Goal: Obtain resource: Obtain resource

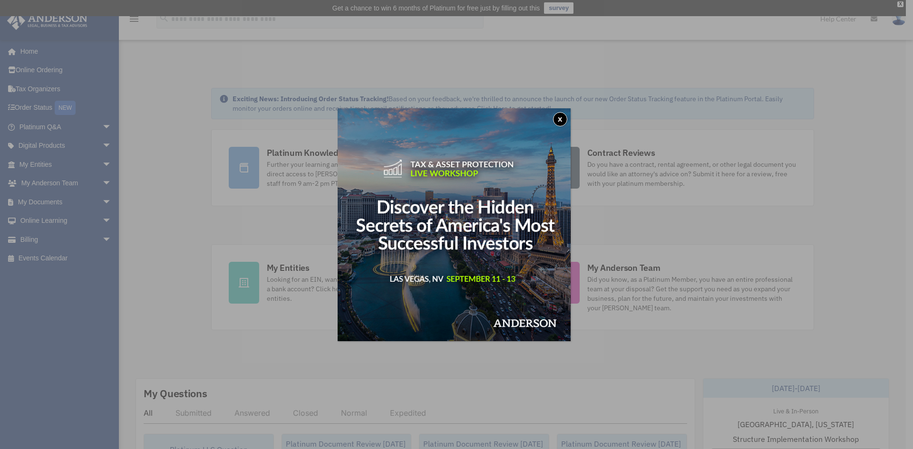
click at [564, 122] on button "x" at bounding box center [560, 119] width 14 height 14
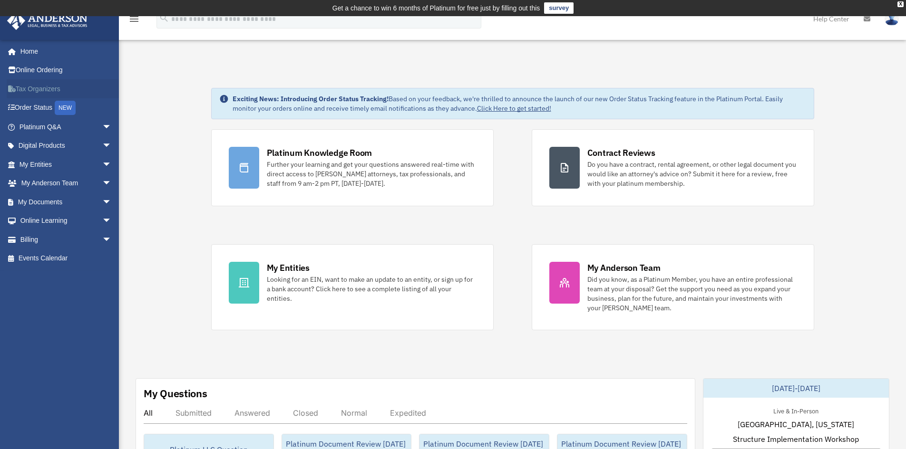
click at [32, 88] on link "Tax Organizers" at bounding box center [66, 88] width 119 height 19
click at [39, 202] on link "My Documents arrow_drop_down" at bounding box center [66, 202] width 119 height 19
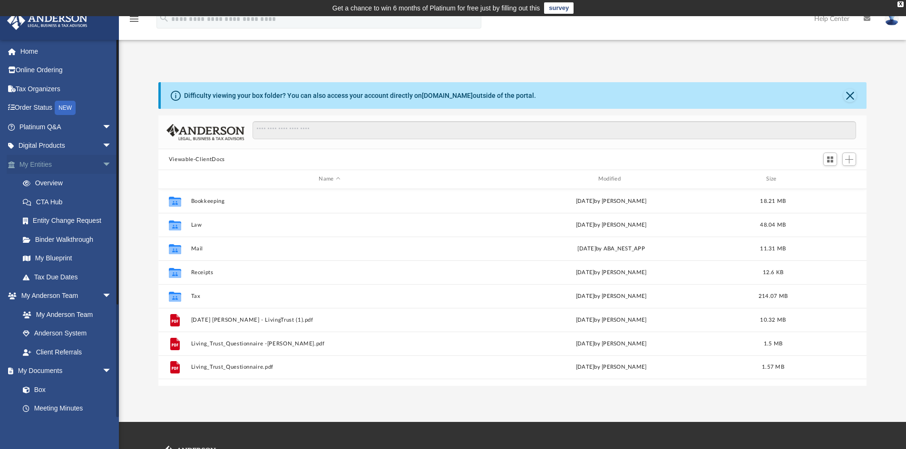
scroll to position [209, 701]
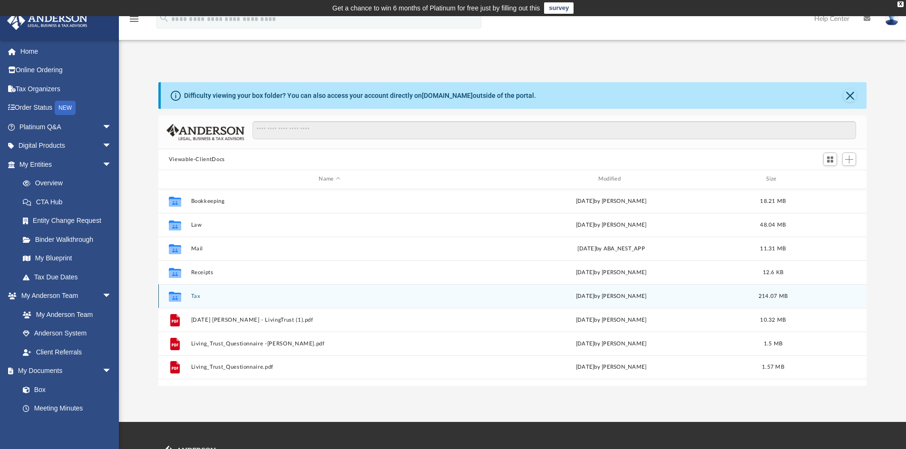
click at [177, 299] on icon "grid" at bounding box center [175, 297] width 12 height 10
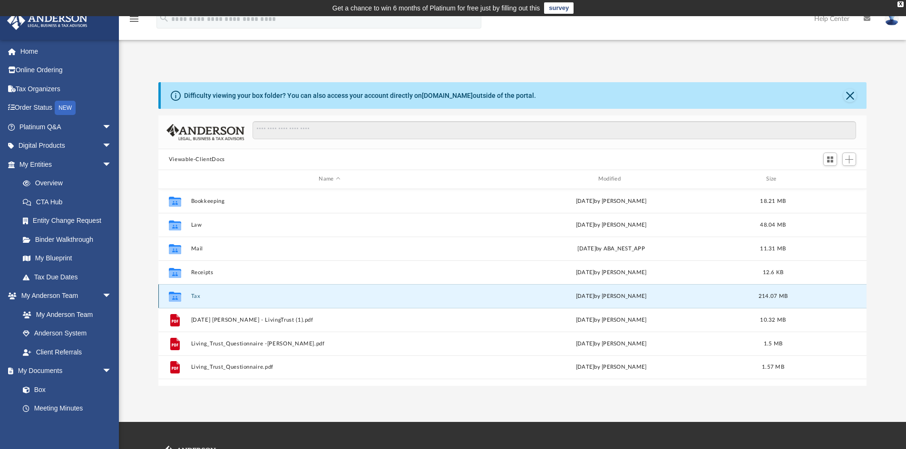
click at [179, 299] on icon "grid" at bounding box center [175, 298] width 12 height 8
click at [197, 296] on button "Tax" at bounding box center [329, 296] width 277 height 6
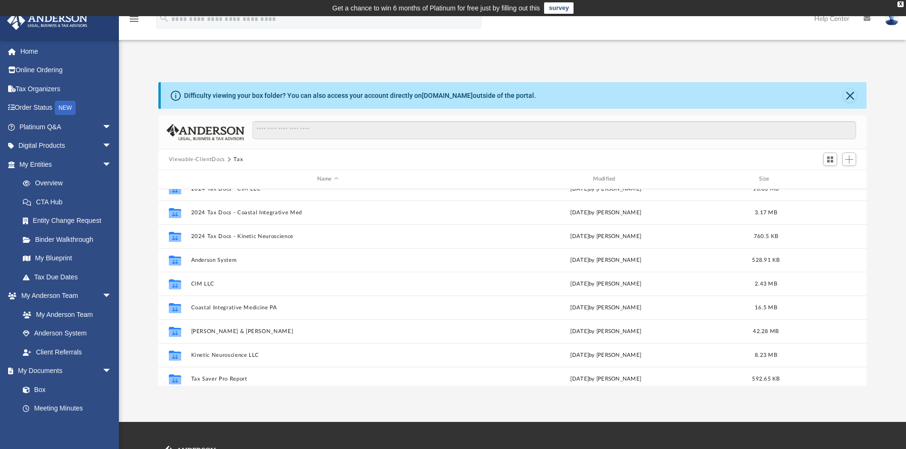
scroll to position [184, 0]
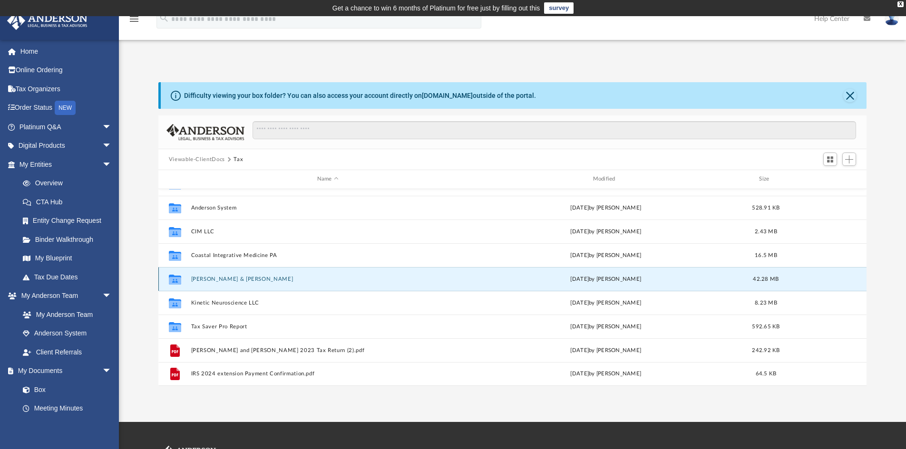
click at [208, 279] on button "Hagedorn, David & Nicole" at bounding box center [328, 279] width 274 height 6
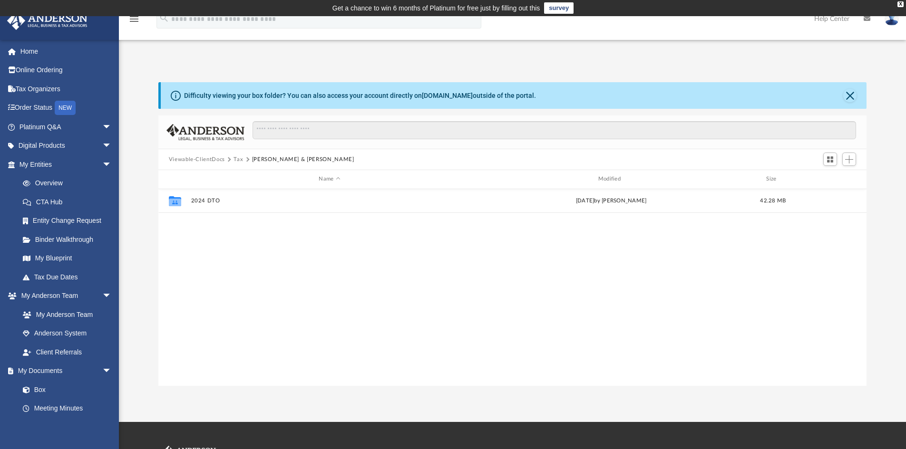
scroll to position [0, 0]
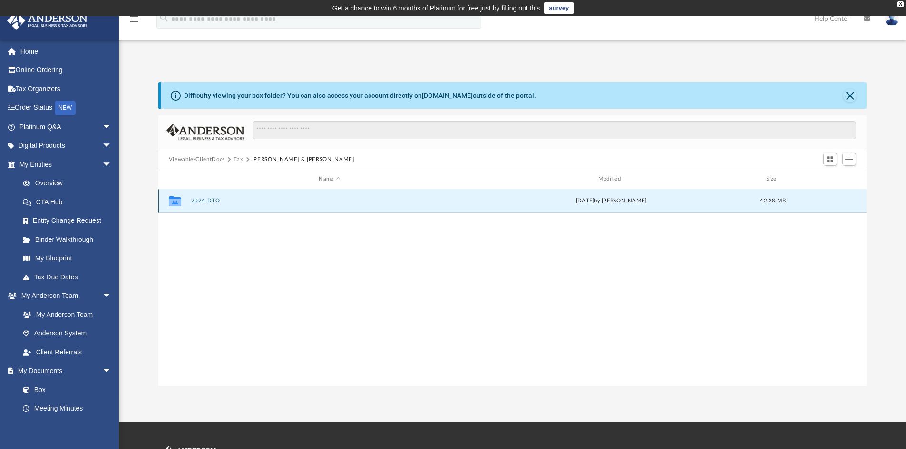
click at [200, 201] on button "2024 DTO" at bounding box center [329, 201] width 277 height 6
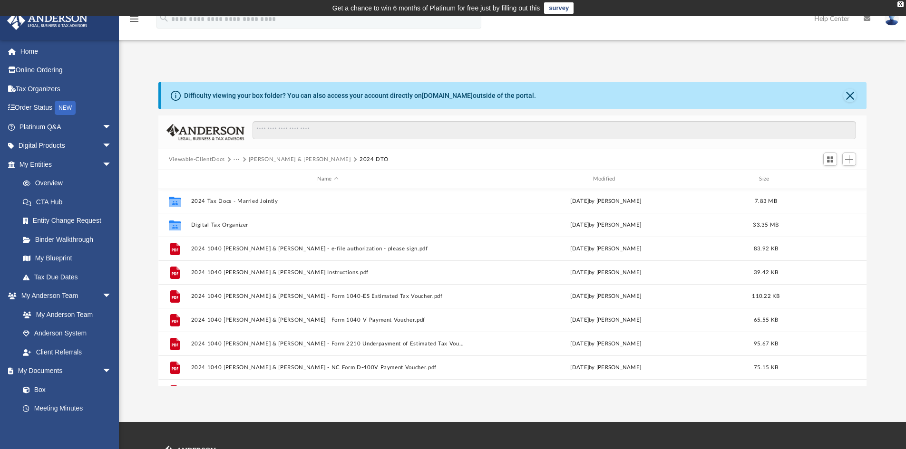
click at [215, 159] on button "Viewable-ClientDocs" at bounding box center [197, 160] width 56 height 9
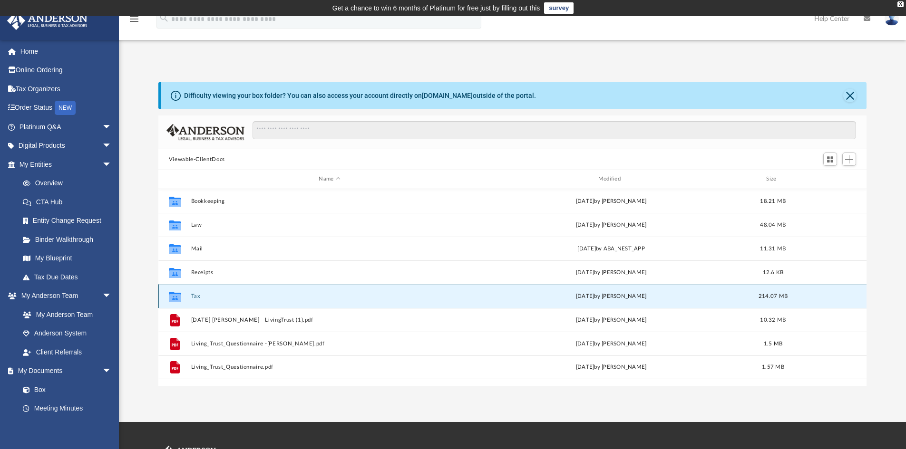
click at [195, 295] on button "Tax" at bounding box center [329, 296] width 277 height 6
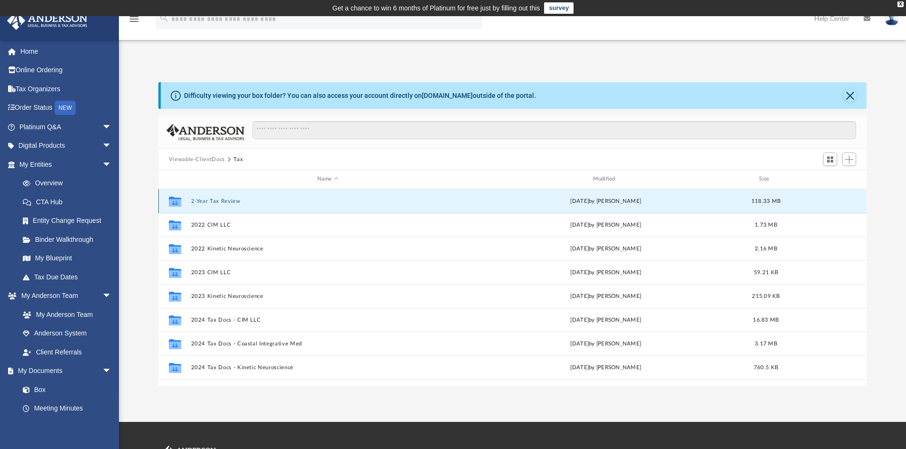
click at [224, 201] on button "2-Year Tax Review" at bounding box center [328, 201] width 274 height 6
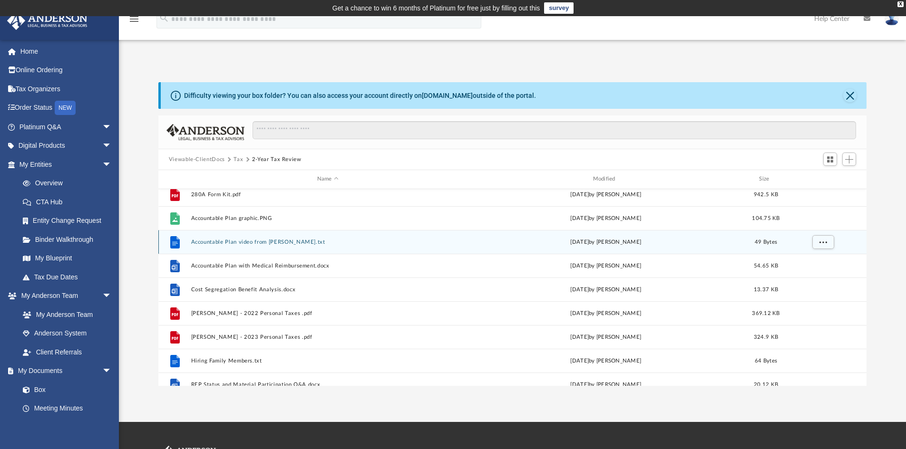
scroll to position [136, 0]
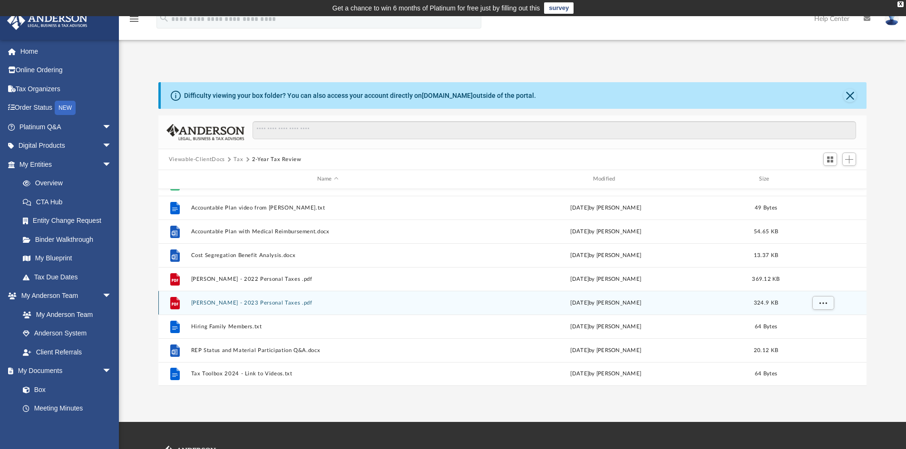
click at [256, 301] on button "Hagedorn, Dave - 2023 Personal Taxes .pdf" at bounding box center [328, 303] width 274 height 6
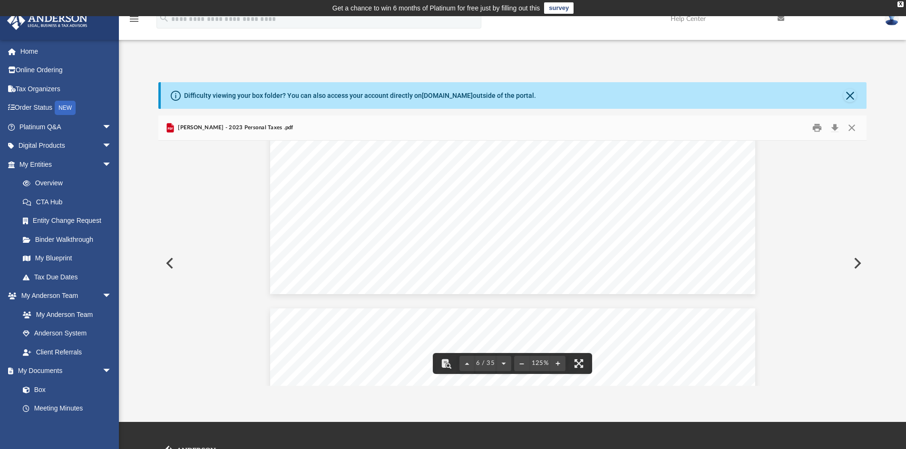
scroll to position [2949, 0]
click at [854, 127] on button "Close" at bounding box center [851, 128] width 17 height 15
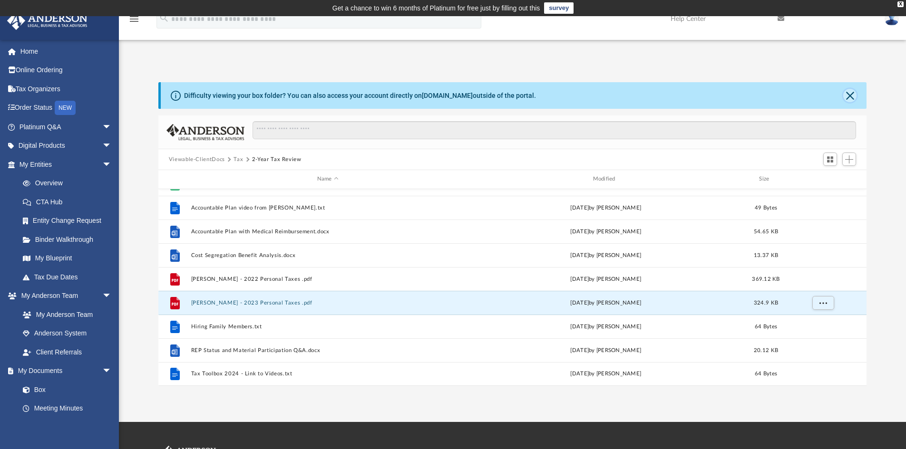
click at [852, 96] on button "Close" at bounding box center [849, 95] width 13 height 13
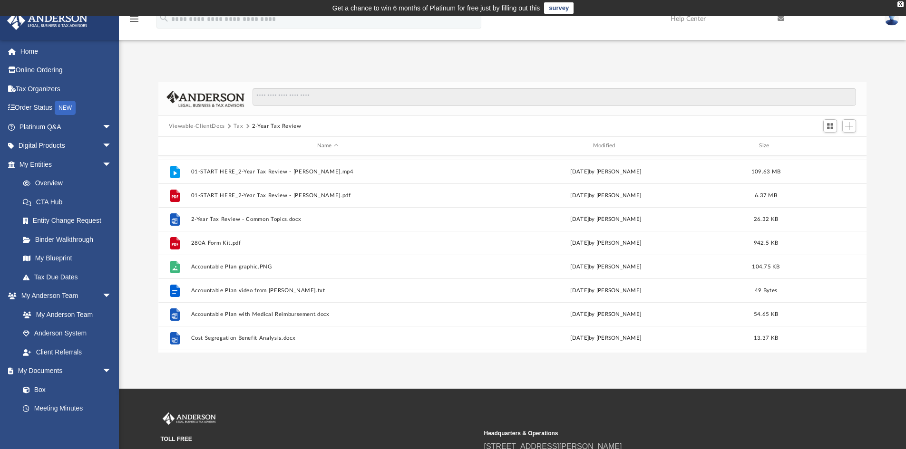
scroll to position [0, 0]
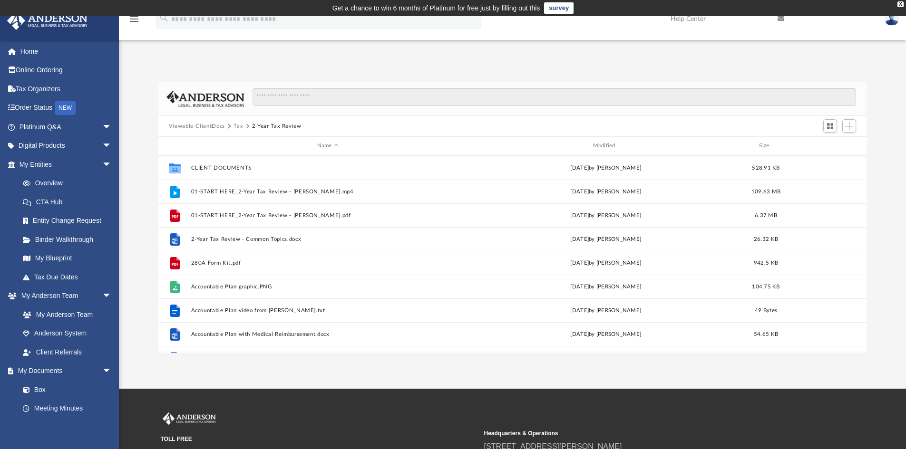
click at [237, 126] on button "Tax" at bounding box center [239, 126] width 10 height 9
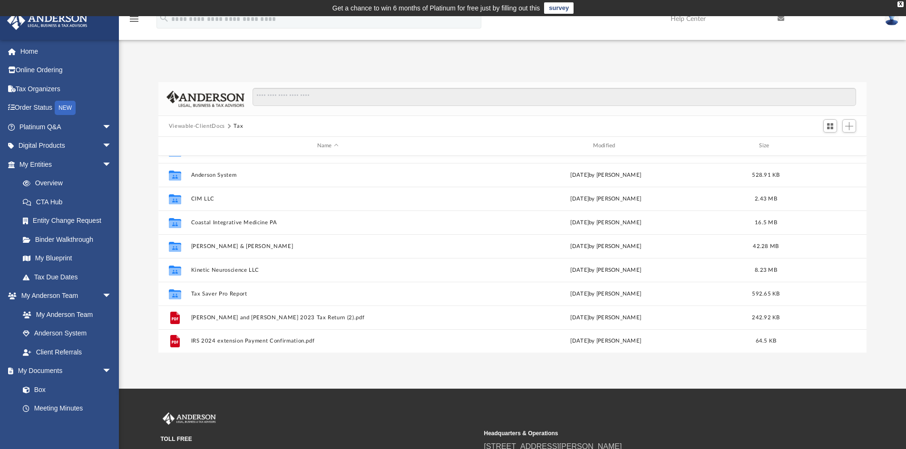
scroll to position [184, 0]
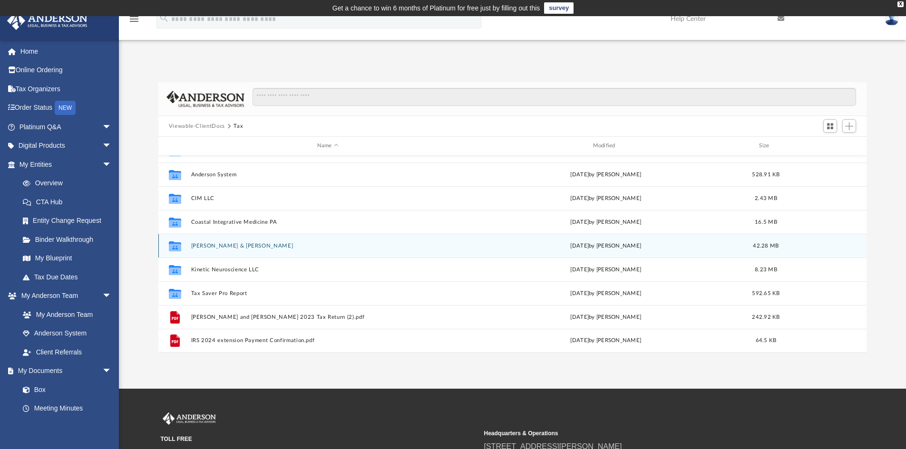
click at [232, 246] on button "Hagedorn, David & Nicole" at bounding box center [328, 246] width 274 height 6
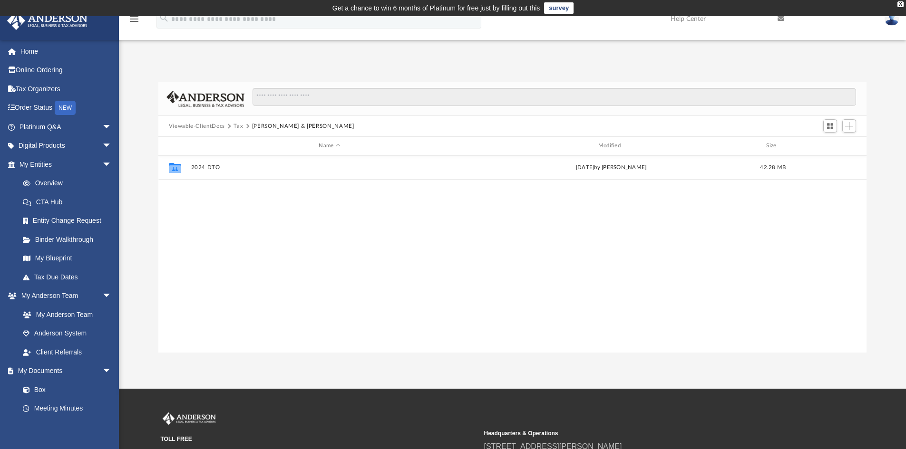
scroll to position [0, 0]
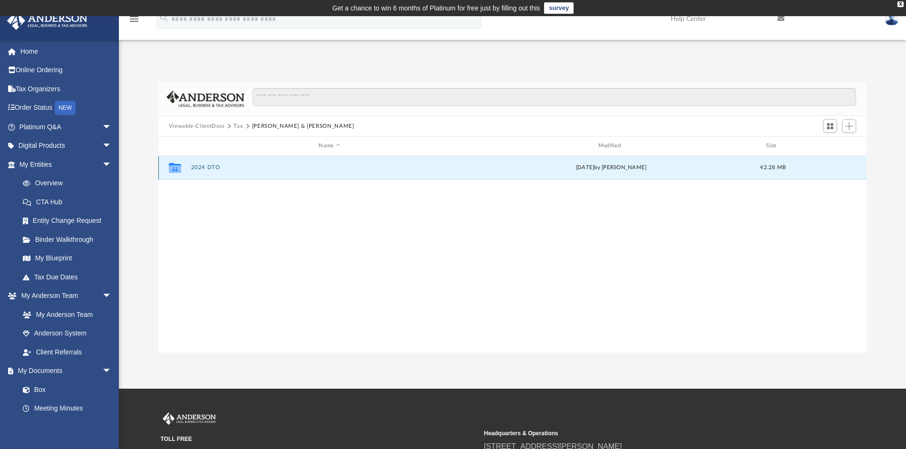
click at [203, 166] on button "2024 DTO" at bounding box center [329, 168] width 277 height 6
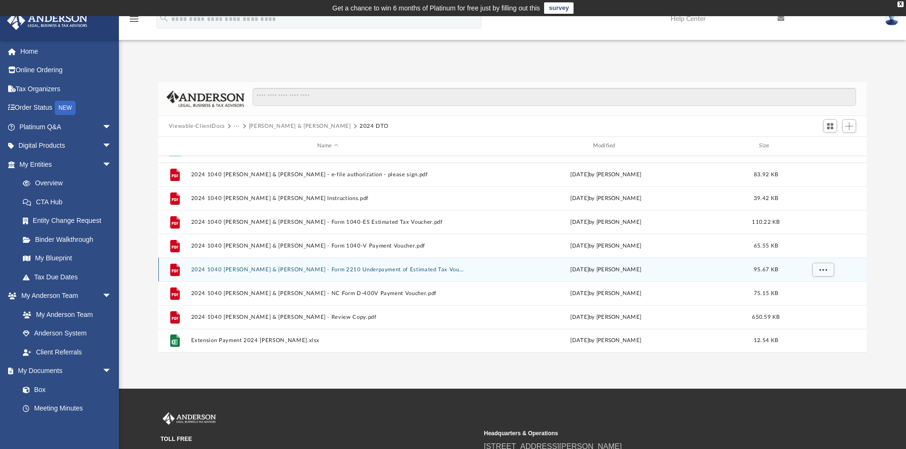
scroll to position [48, 0]
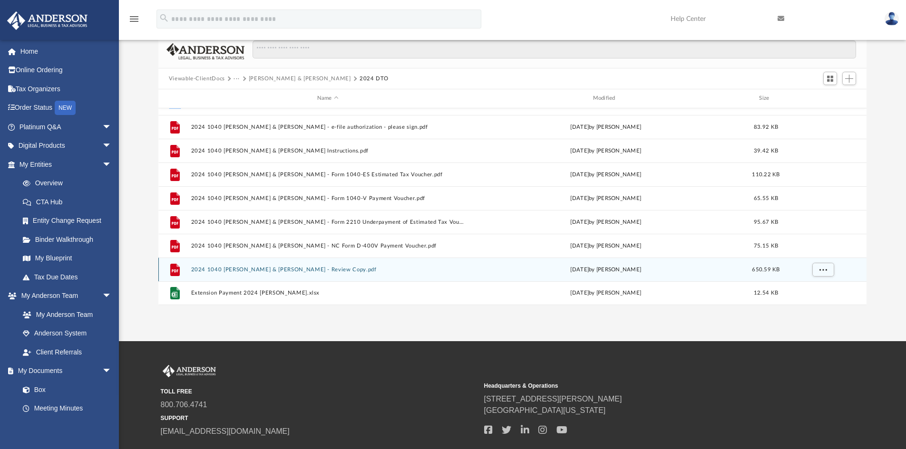
click at [259, 270] on button "2024 1040 Hagedorn, David & Nicole - Review Copy.pdf" at bounding box center [328, 270] width 274 height 6
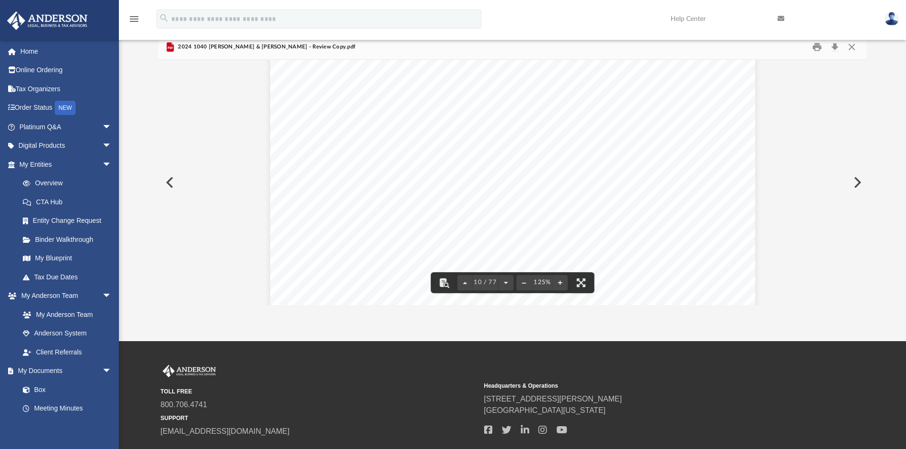
scroll to position [5850, 0]
